Goal: Task Accomplishment & Management: Complete application form

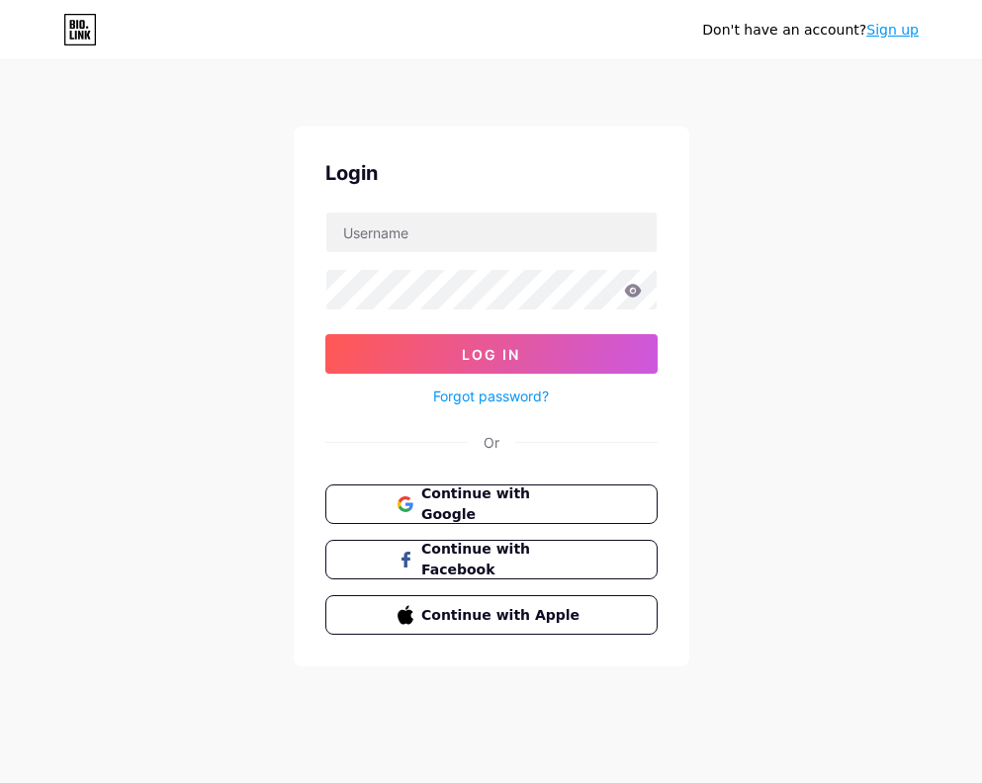
click at [732, 149] on div "Don't have an account? Sign up Login Log In Forgot password? Or Continue with G…" at bounding box center [491, 365] width 982 height 730
click at [567, 506] on span "Continue with Google" at bounding box center [502, 505] width 165 height 43
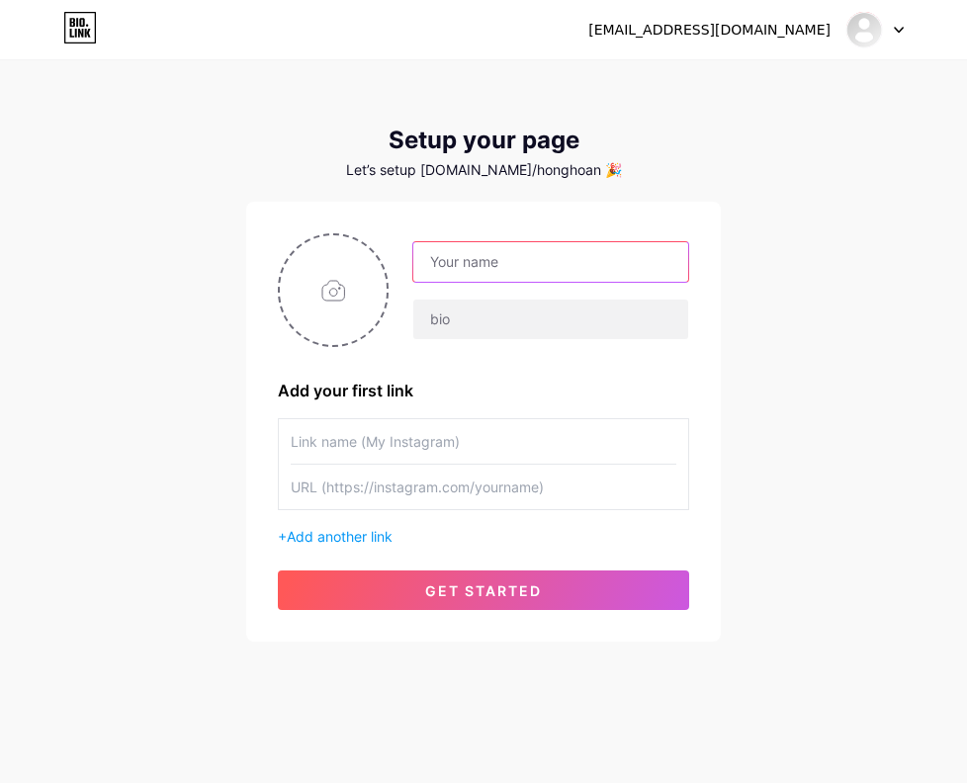
click at [536, 273] on input "text" at bounding box center [550, 262] width 275 height 40
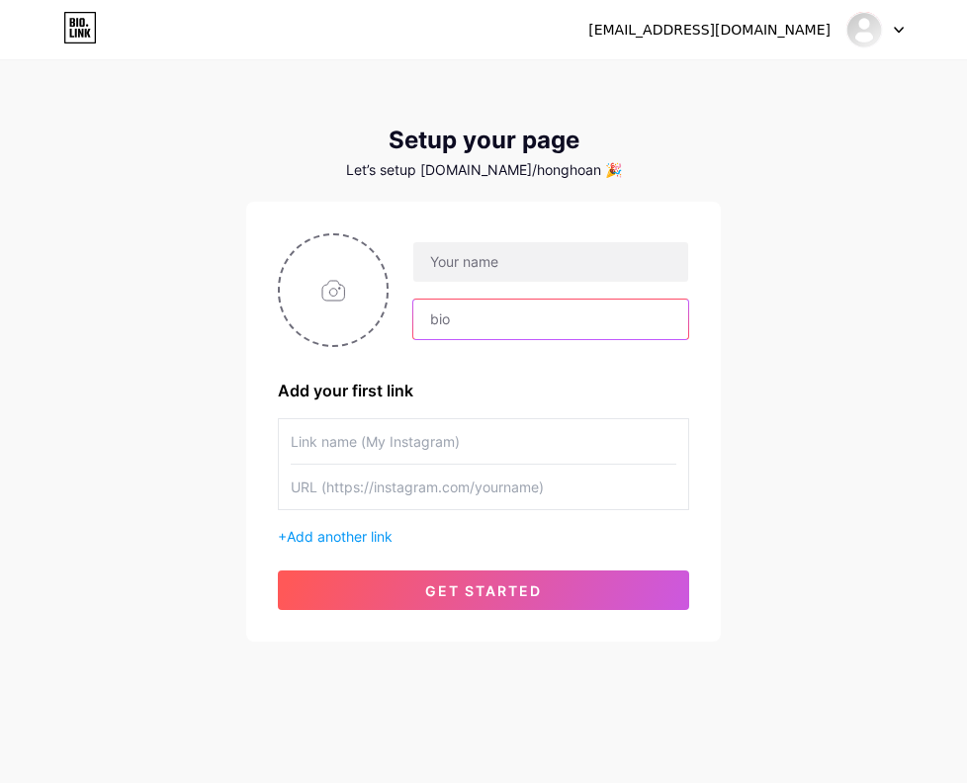
click at [471, 314] on input "text" at bounding box center [550, 320] width 275 height 40
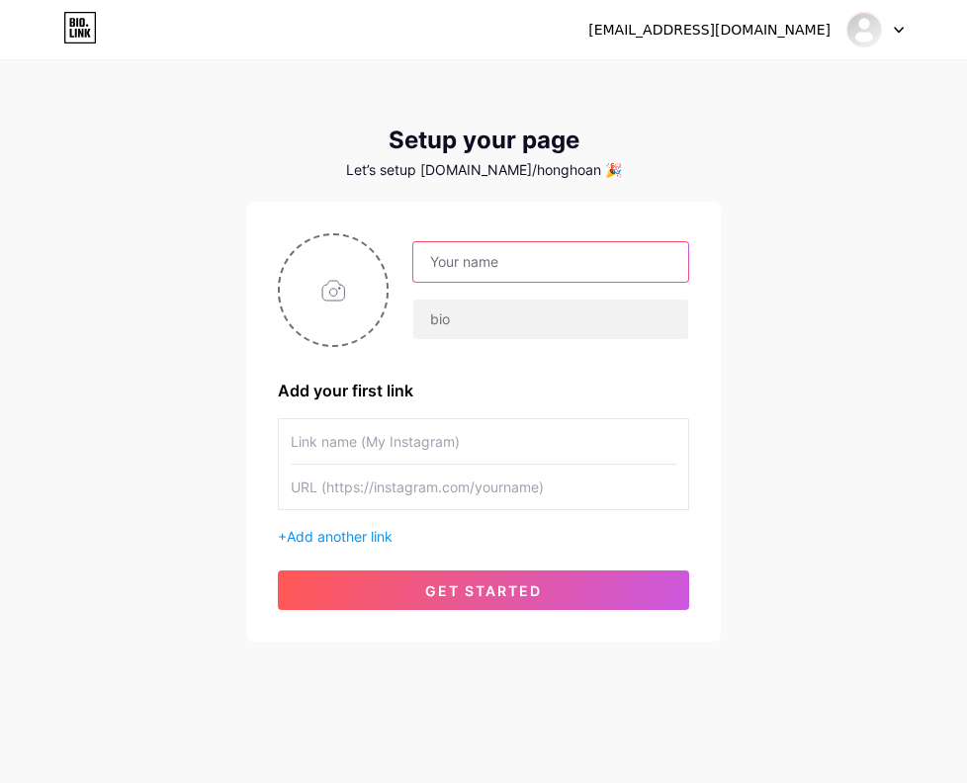
click at [478, 251] on input "text" at bounding box center [550, 262] width 275 height 40
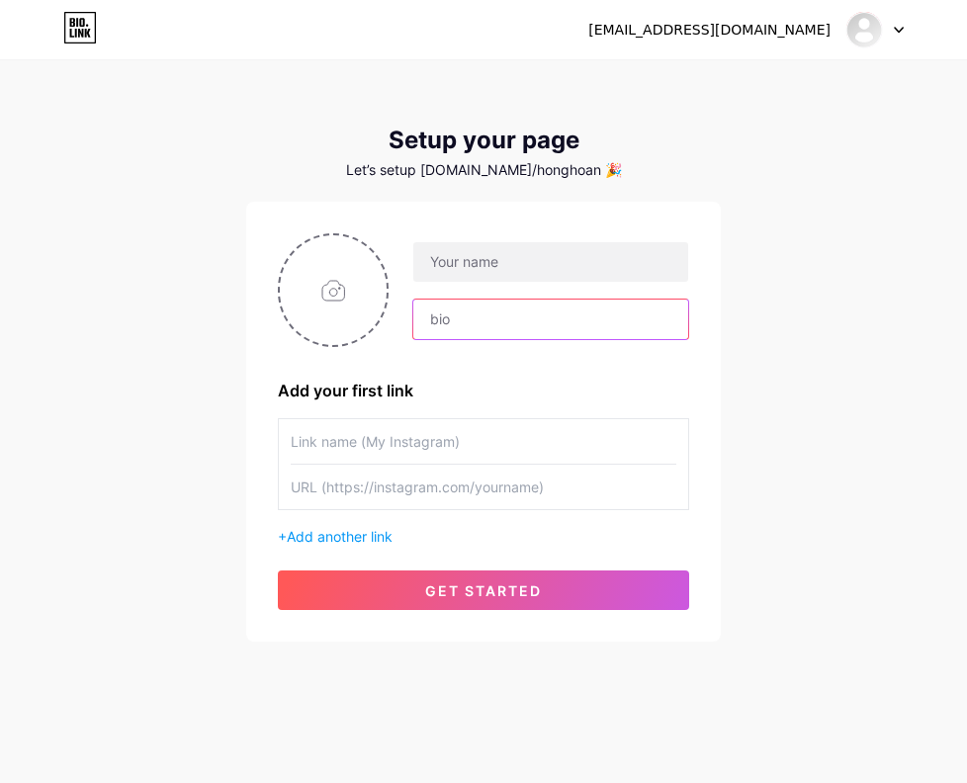
click at [456, 324] on input "text" at bounding box center [550, 320] width 275 height 40
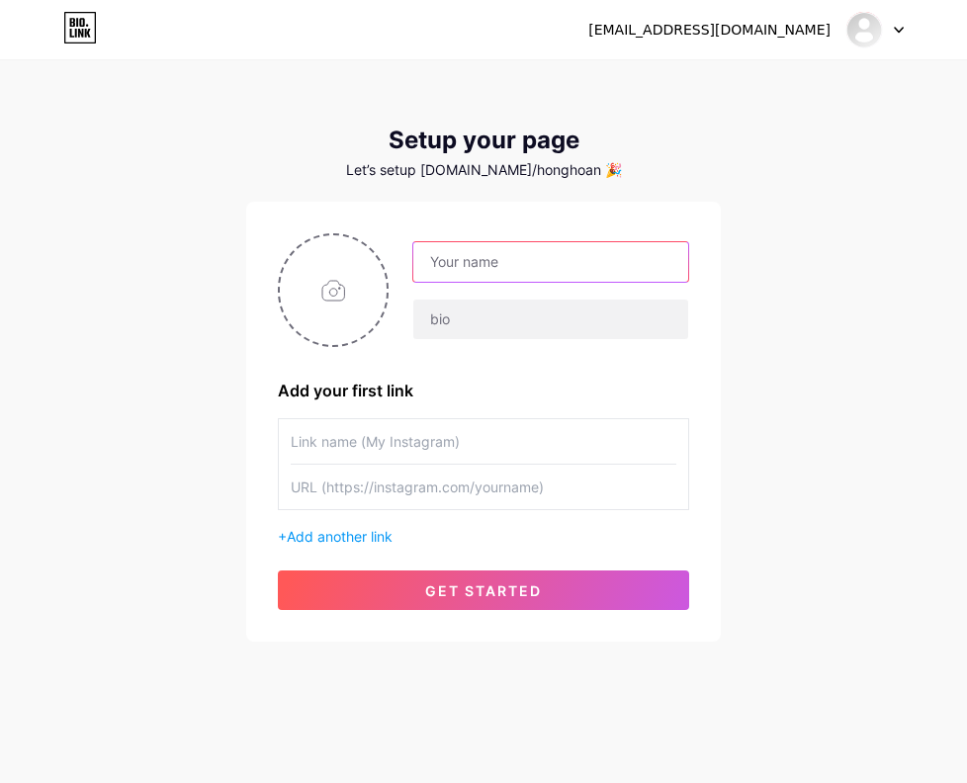
click at [494, 261] on input "text" at bounding box center [550, 262] width 275 height 40
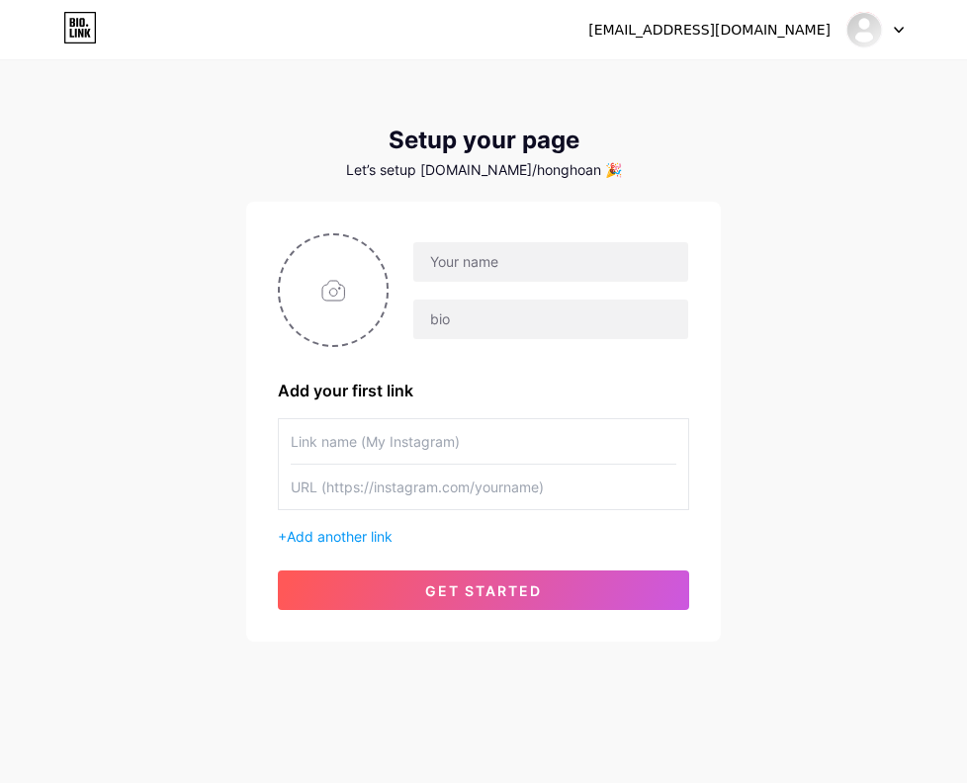
click at [411, 389] on div "Add your first link" at bounding box center [483, 391] width 411 height 24
click at [319, 296] on input "file" at bounding box center [333, 290] width 107 height 110
type input "C:\fakepath\photo_2025-08-11_17-54-41.jpg"
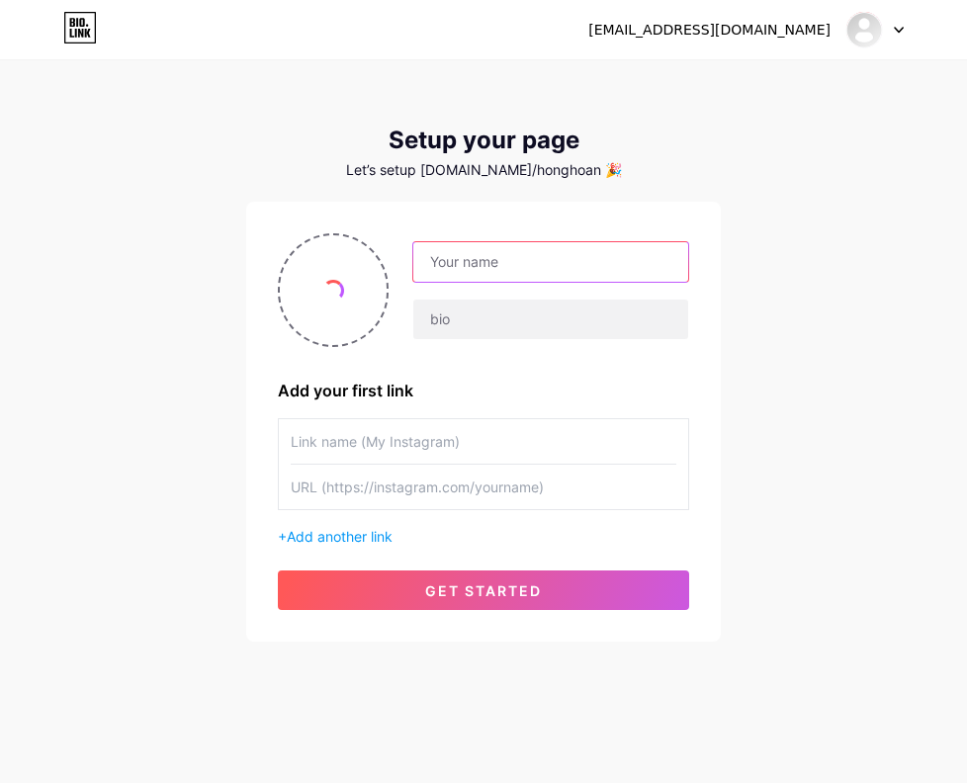
click at [475, 269] on input "text" at bounding box center [550, 262] width 275 height 40
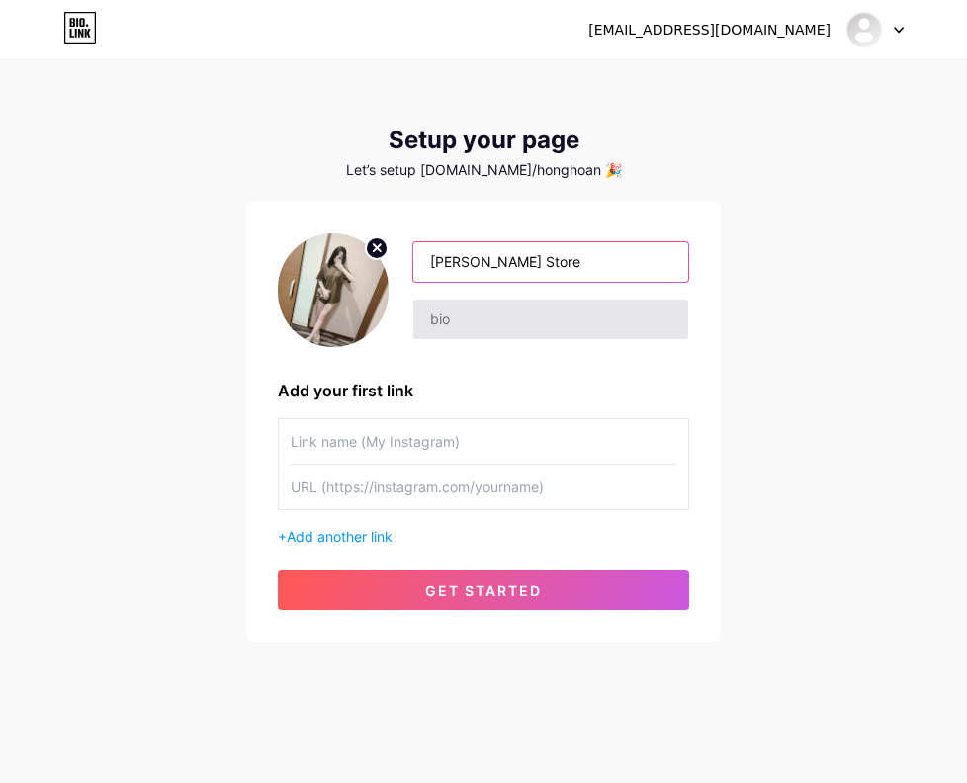
type input "[PERSON_NAME] Store"
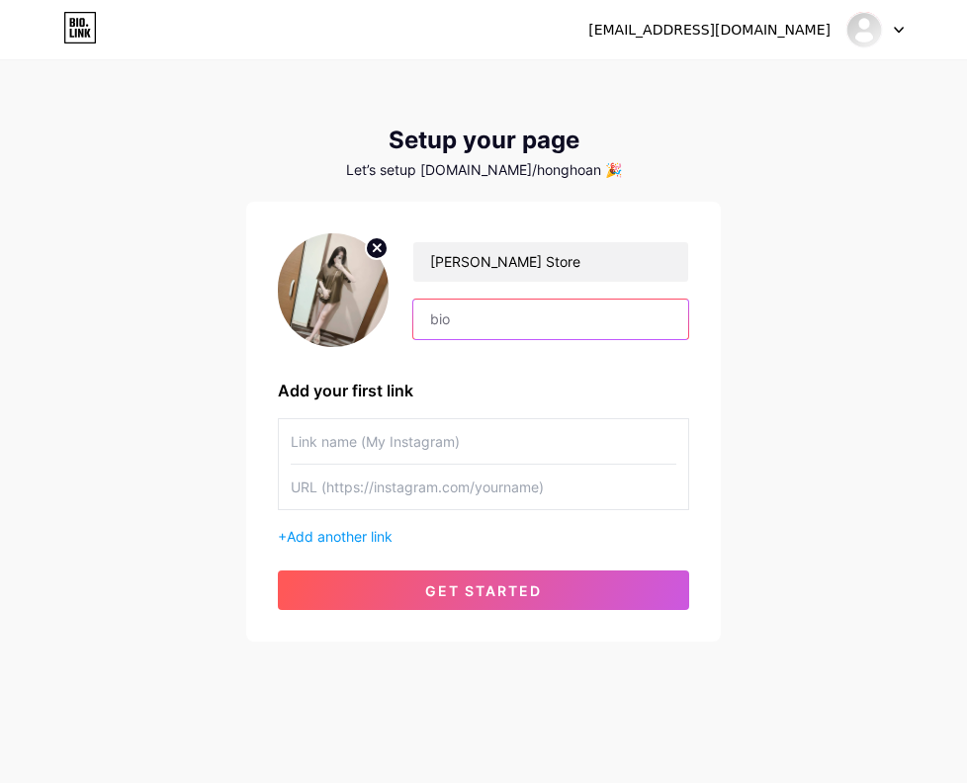
click at [536, 328] on input "text" at bounding box center [550, 320] width 275 height 40
type input "V"
type input "b"
click at [439, 450] on input "text" at bounding box center [484, 441] width 386 height 44
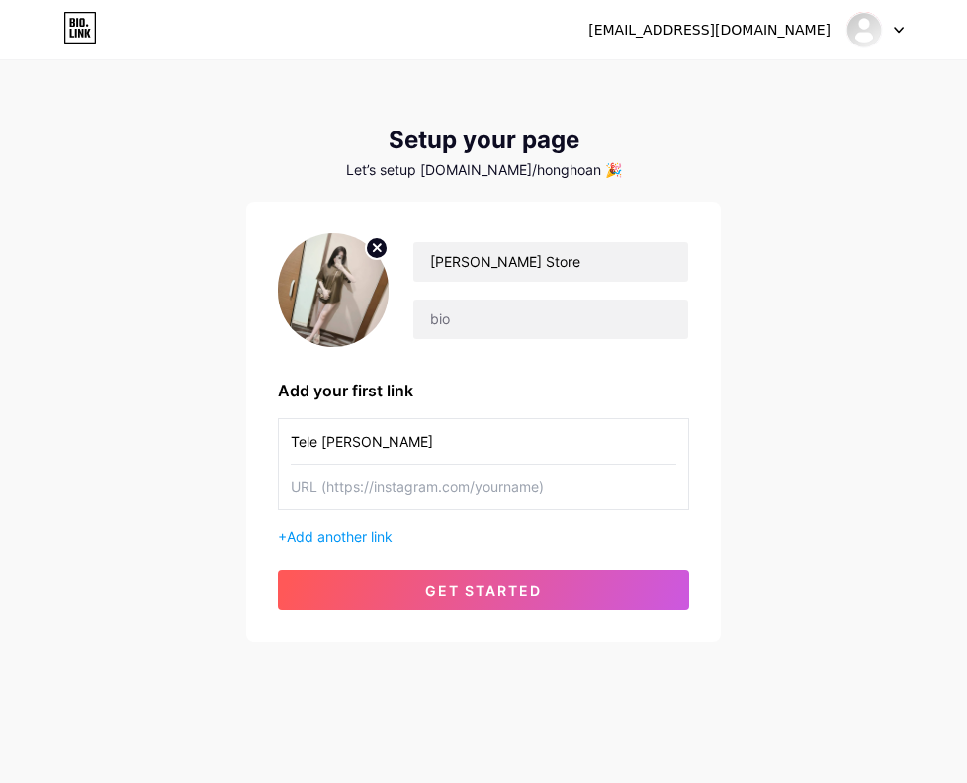
type input "Tele [PERSON_NAME]"
click at [365, 471] on input "text" at bounding box center [484, 487] width 386 height 44
paste input "[URL][DOMAIN_NAME]"
drag, startPoint x: 455, startPoint y: 488, endPoint x: 374, endPoint y: 495, distance: 81.4
click at [374, 495] on input "[URL][DOMAIN_NAME]" at bounding box center [484, 487] width 386 height 44
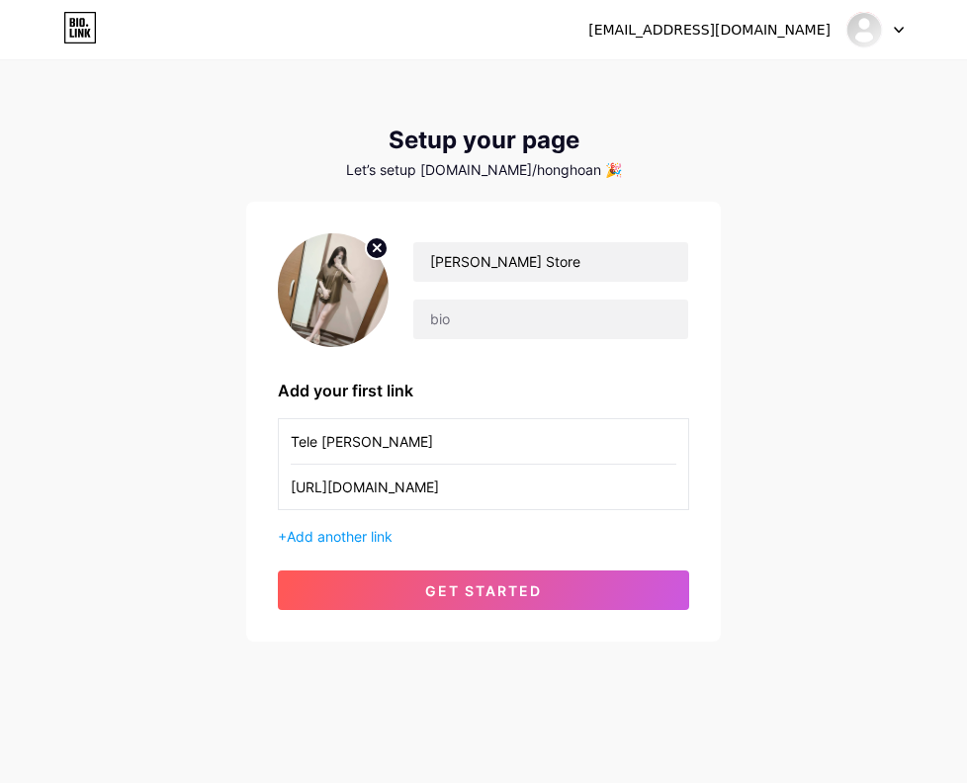
type input "[URL][DOMAIN_NAME]"
drag, startPoint x: 443, startPoint y: 443, endPoint x: 316, endPoint y: 443, distance: 126.6
click at [316, 443] on input "Tele [PERSON_NAME]" at bounding box center [484, 441] width 386 height 44
click at [401, 444] on input "Tele [PERSON_NAME]" at bounding box center [484, 441] width 386 height 44
drag, startPoint x: 406, startPoint y: 443, endPoint x: 247, endPoint y: 429, distance: 159.8
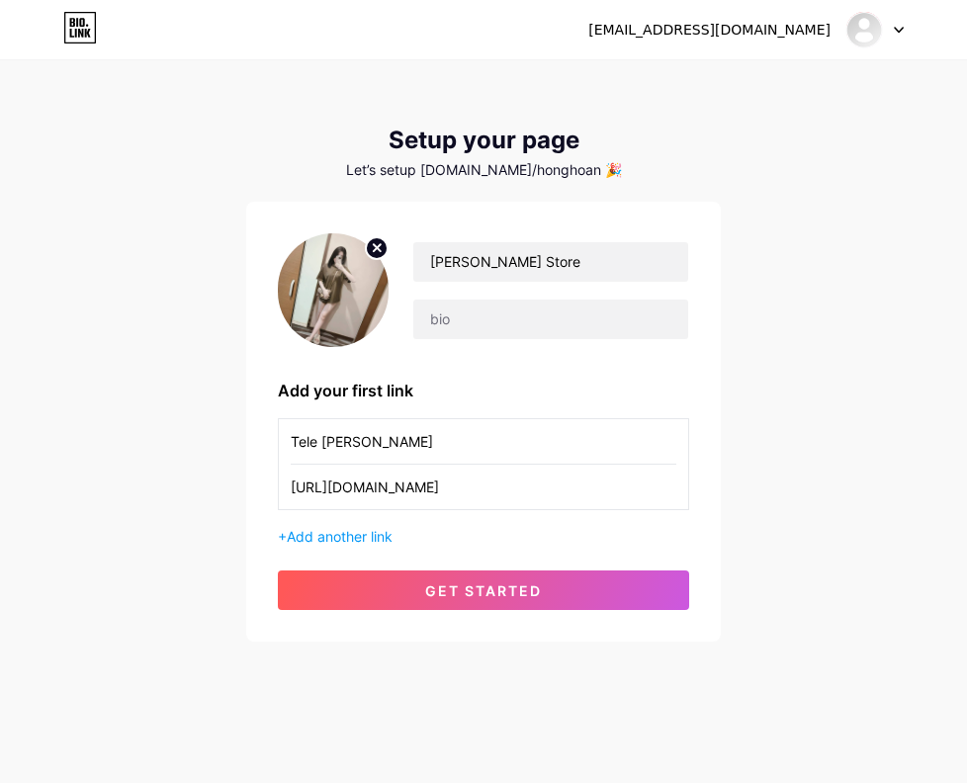
click at [247, 429] on div "[PERSON_NAME] Store Add your first link Tele [PERSON_NAME] [URL][DOMAIN_NAME] +…" at bounding box center [483, 422] width 475 height 440
type input "duc"
click at [344, 539] on span "Add another link" at bounding box center [340, 536] width 106 height 17
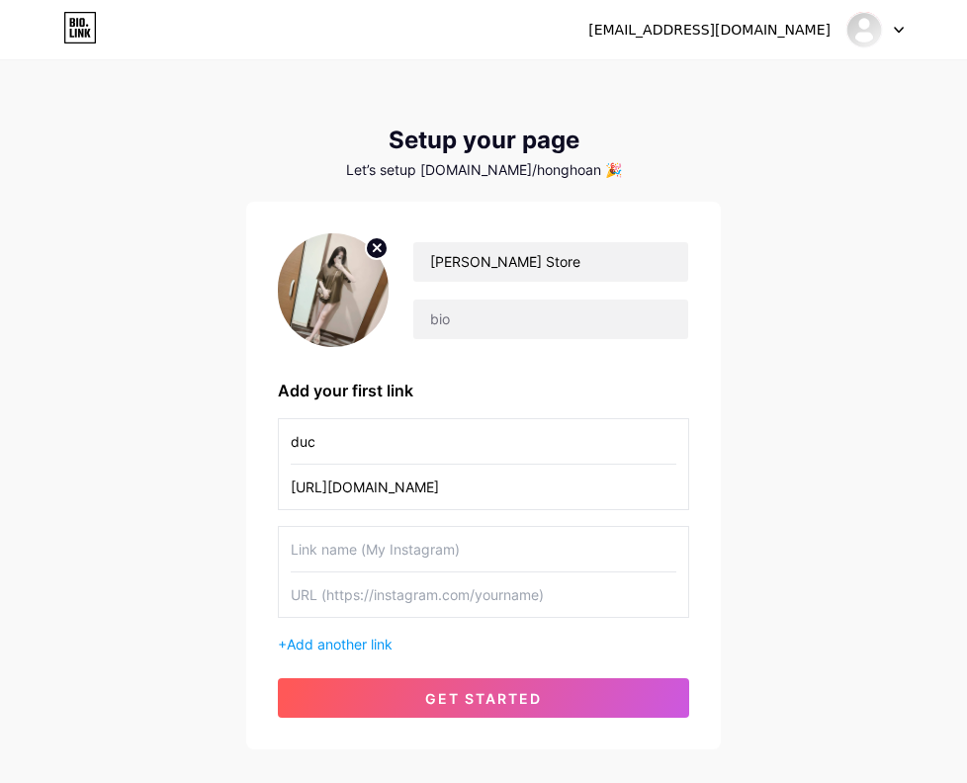
click at [405, 681] on button "get started" at bounding box center [483, 698] width 411 height 40
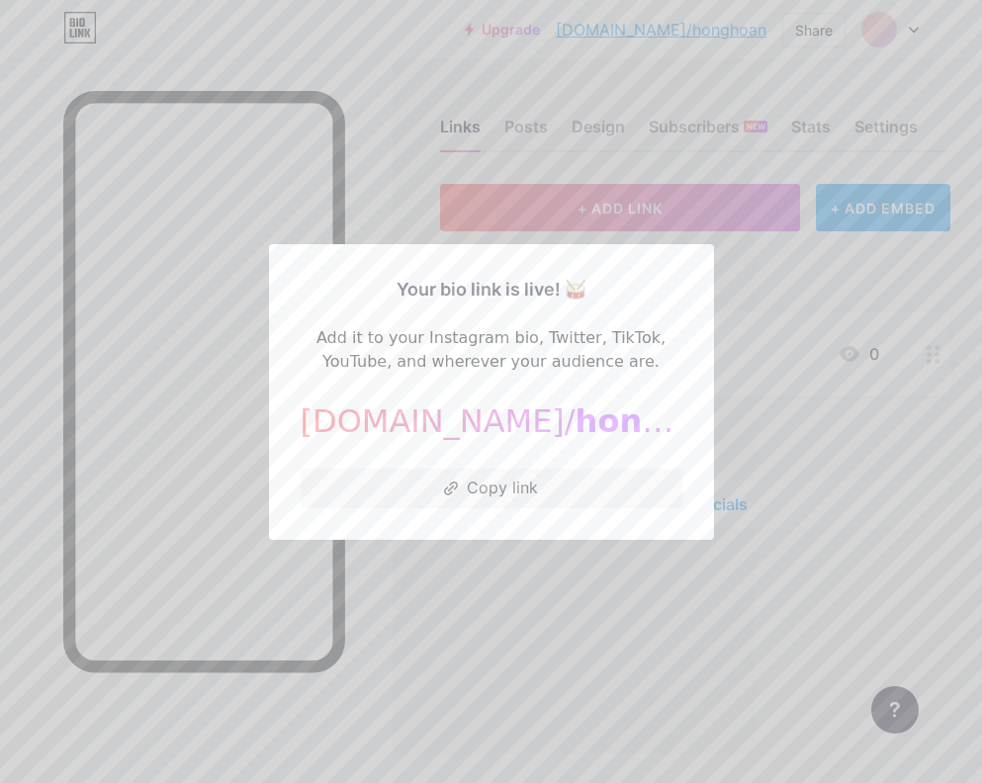
click at [543, 606] on div at bounding box center [491, 391] width 982 height 783
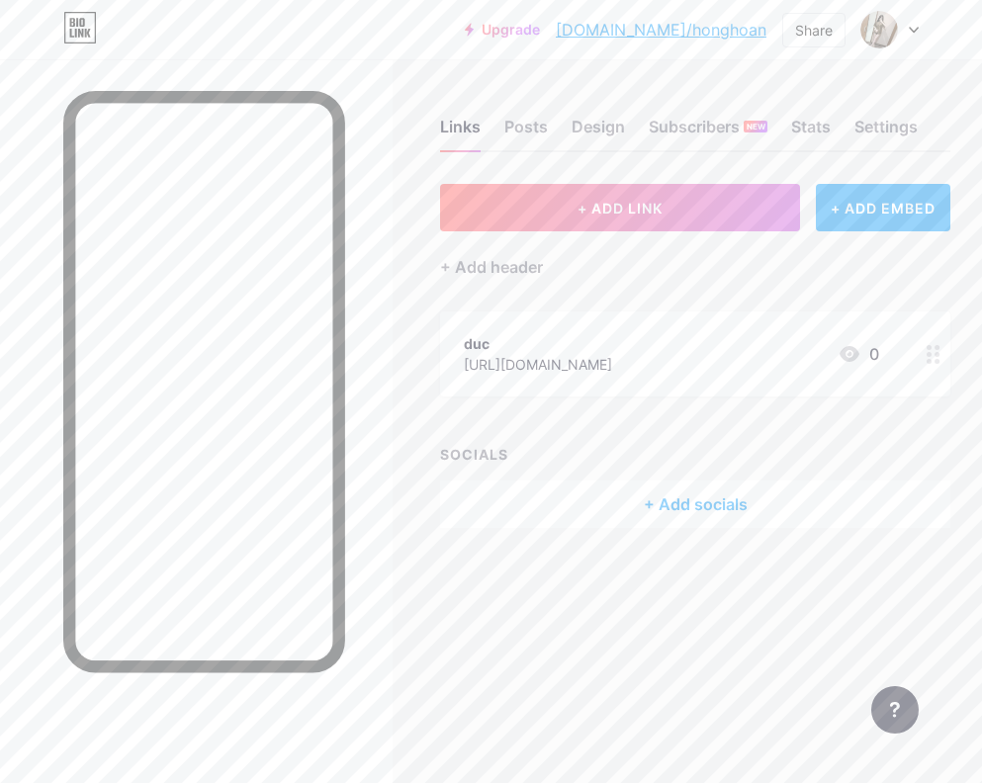
click at [622, 499] on div "+ Add socials" at bounding box center [695, 504] width 510 height 47
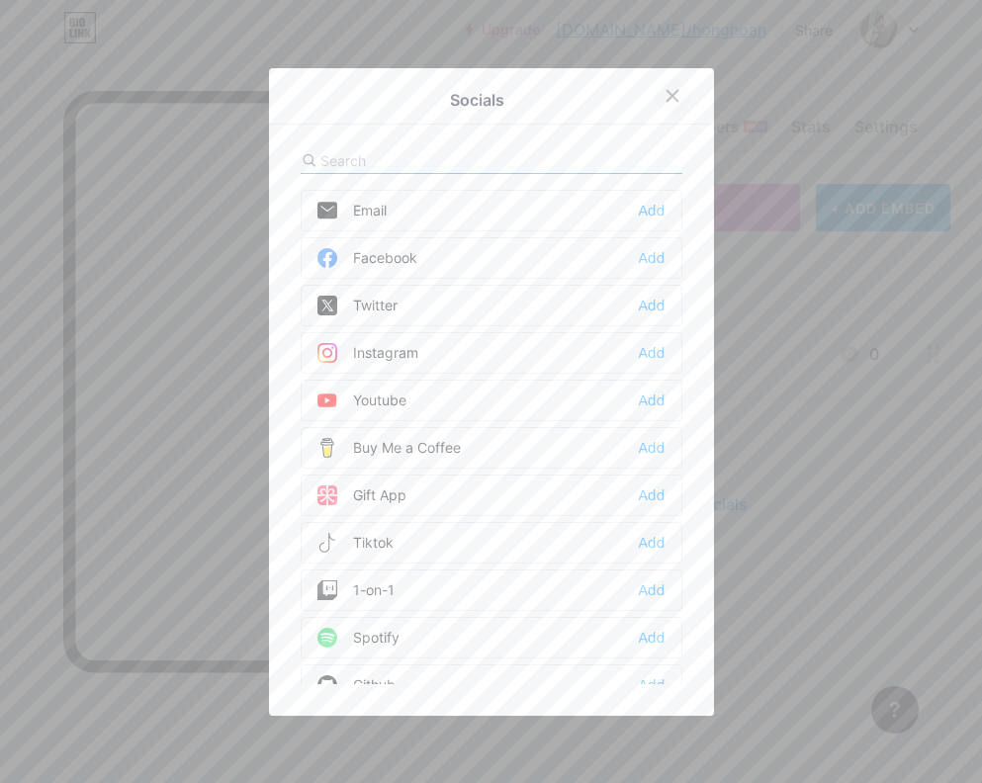
click at [656, 99] on div at bounding box center [673, 96] width 36 height 36
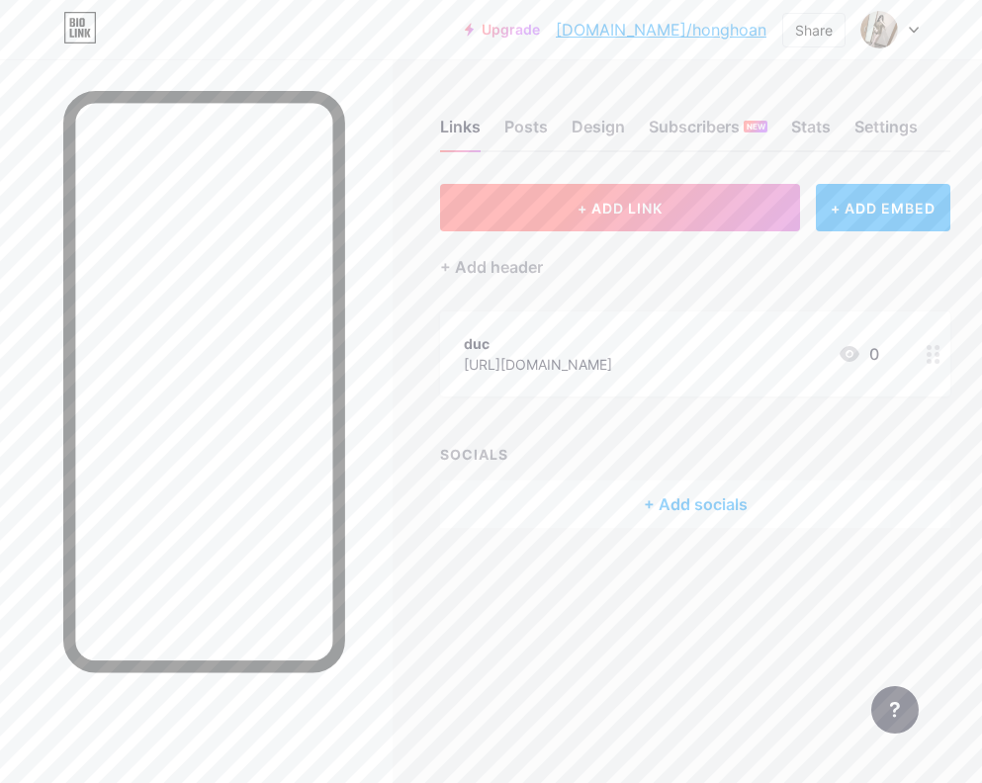
click at [669, 205] on button "+ ADD LINK" at bounding box center [620, 207] width 360 height 47
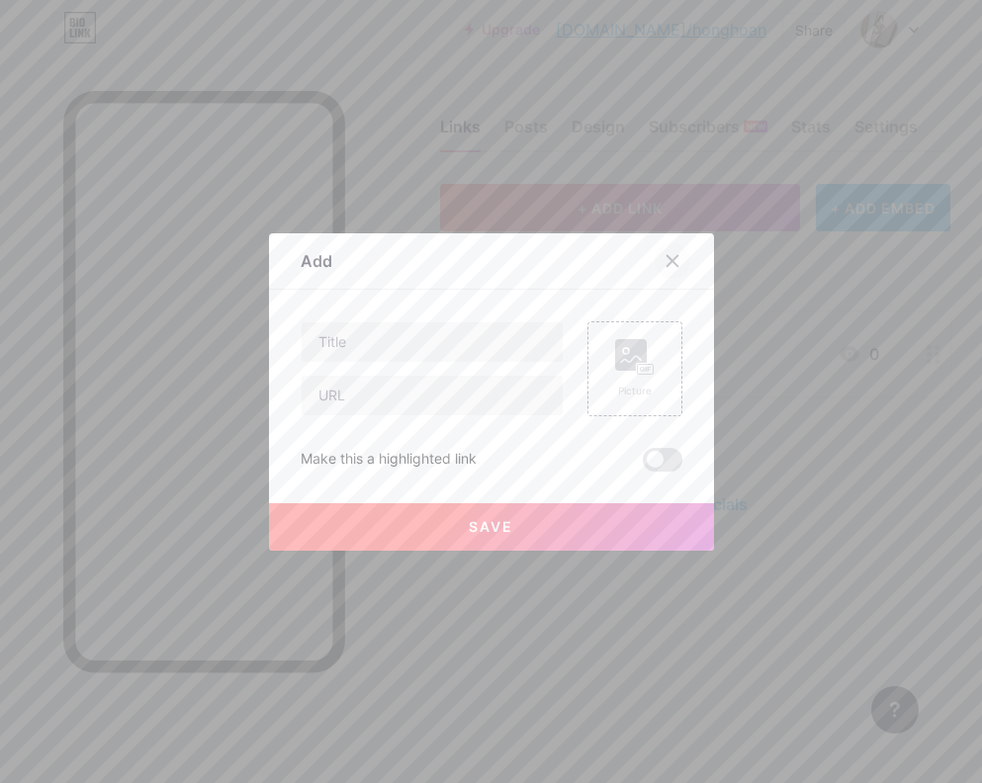
click at [667, 256] on icon at bounding box center [672, 261] width 16 height 16
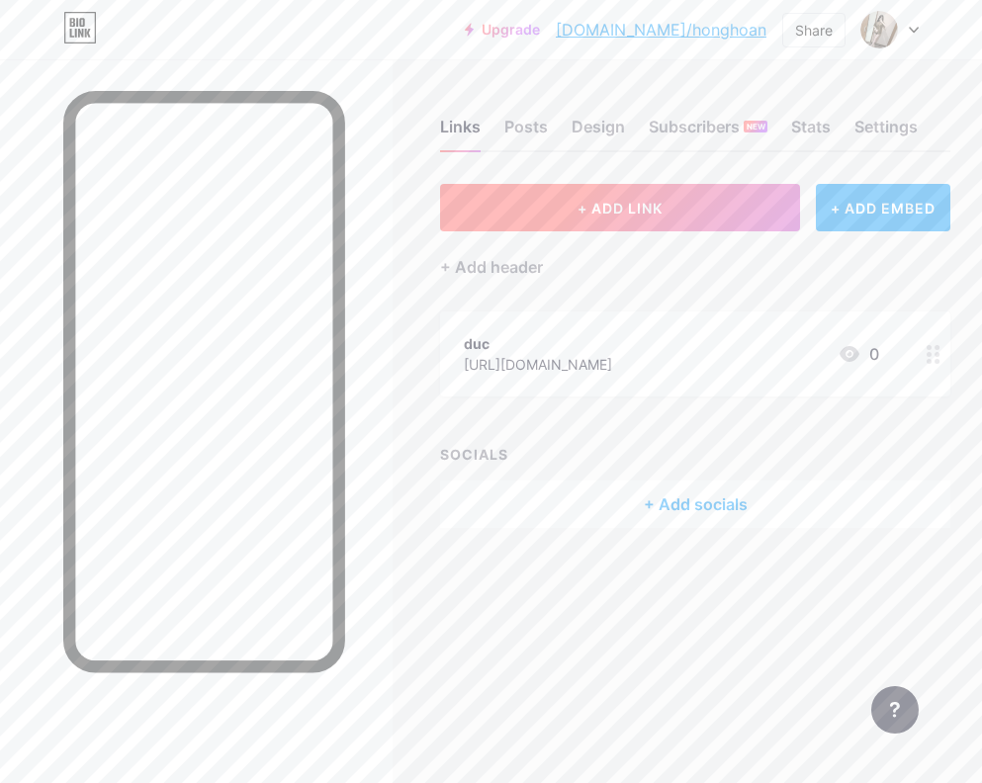
click at [655, 202] on span "+ ADD LINK" at bounding box center [619, 208] width 85 height 17
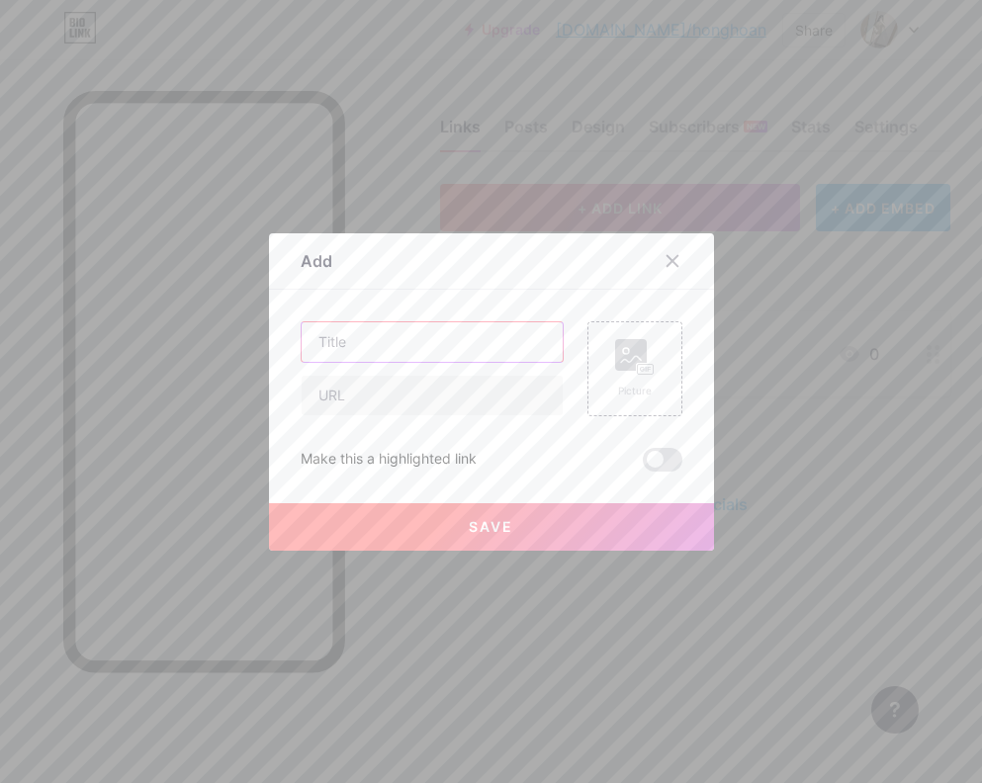
click at [430, 353] on input "text" at bounding box center [432, 342] width 261 height 40
click at [666, 264] on icon at bounding box center [671, 260] width 11 height 11
